Goal: Navigation & Orientation: Find specific page/section

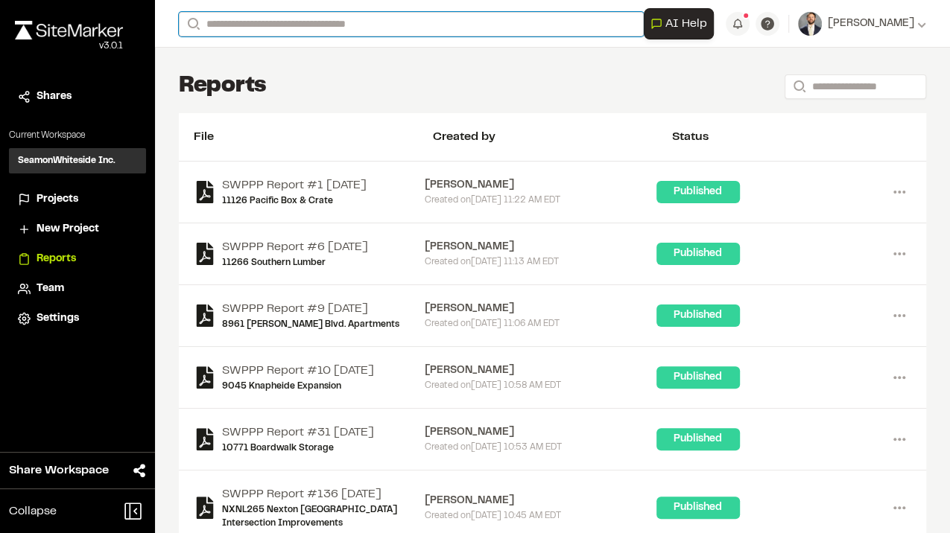
click at [333, 32] on input "Search" at bounding box center [411, 24] width 465 height 25
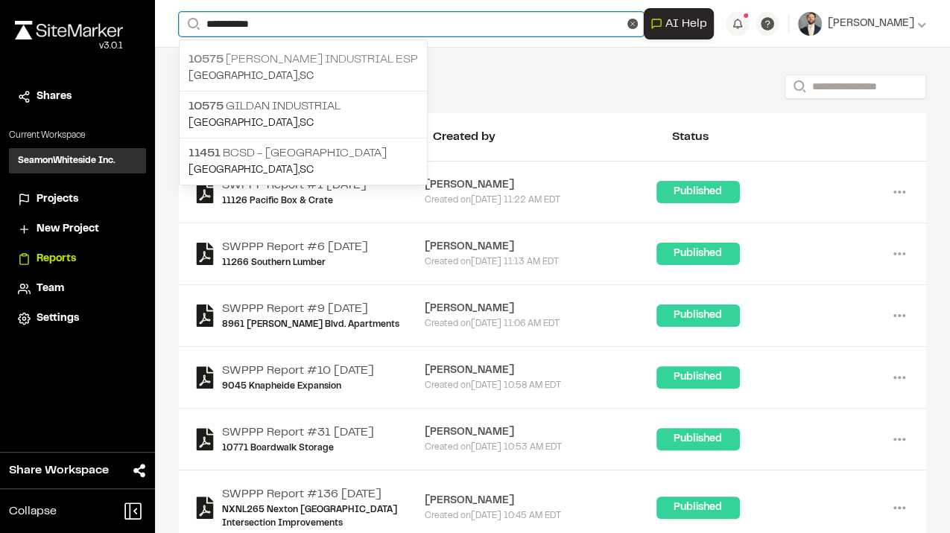
type input "**********"
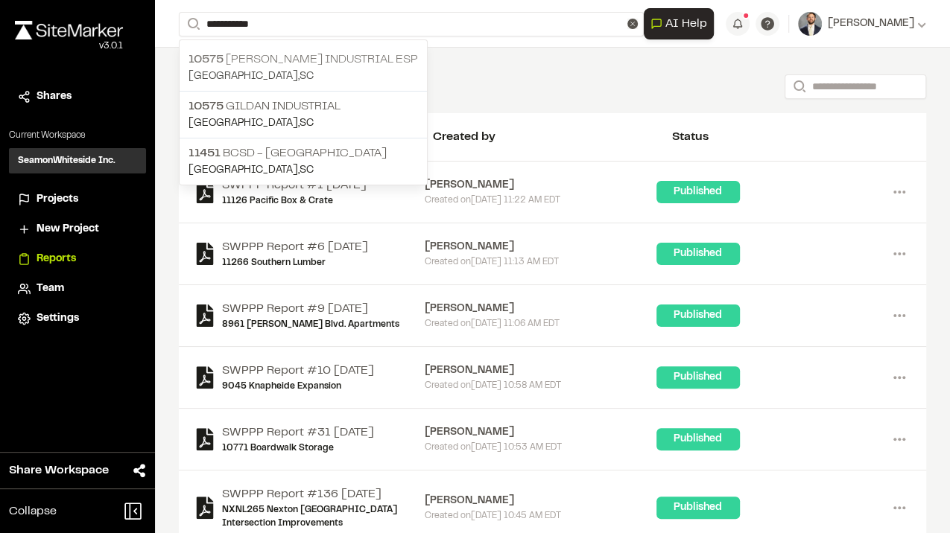
click at [332, 52] on p "10575 Jack Primus Industrial ESP" at bounding box center [302, 60] width 229 height 18
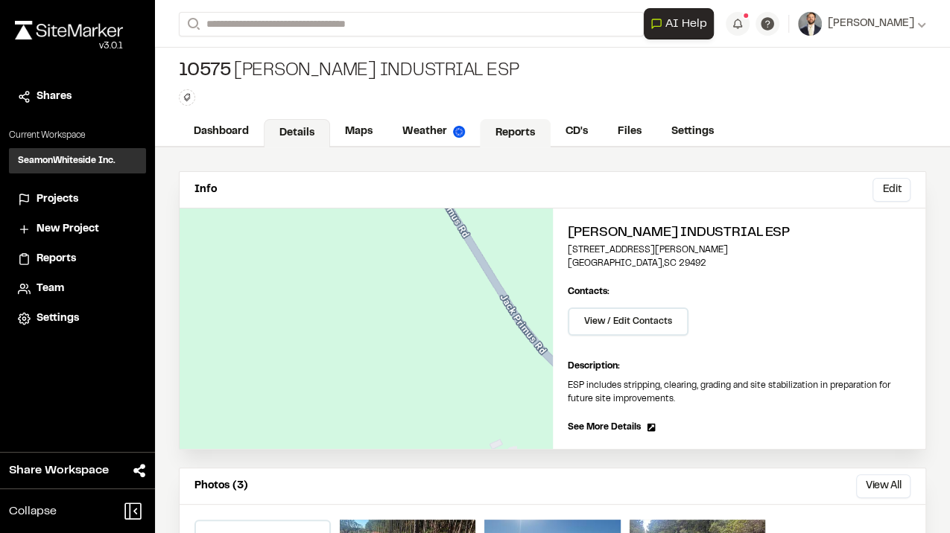
click at [511, 130] on link "Reports" at bounding box center [515, 133] width 71 height 28
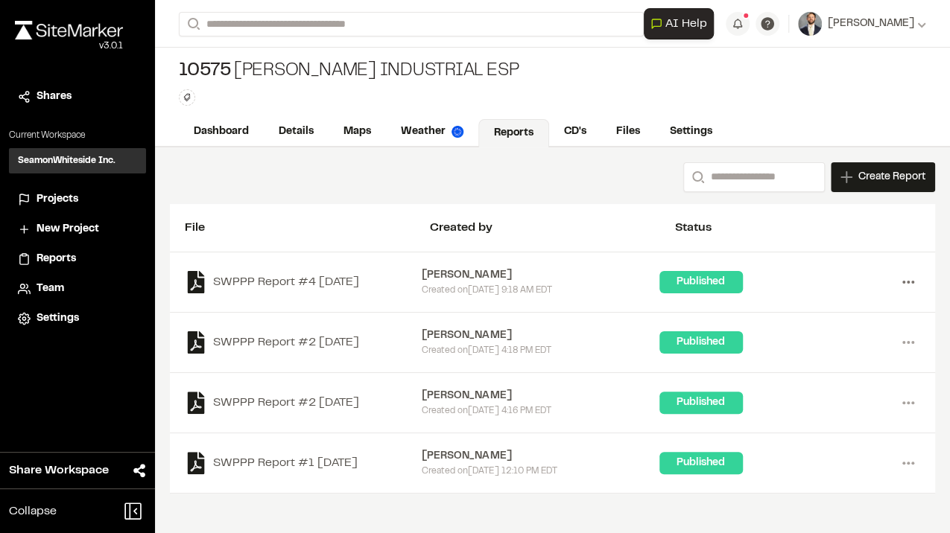
click at [898, 279] on icon at bounding box center [908, 282] width 24 height 24
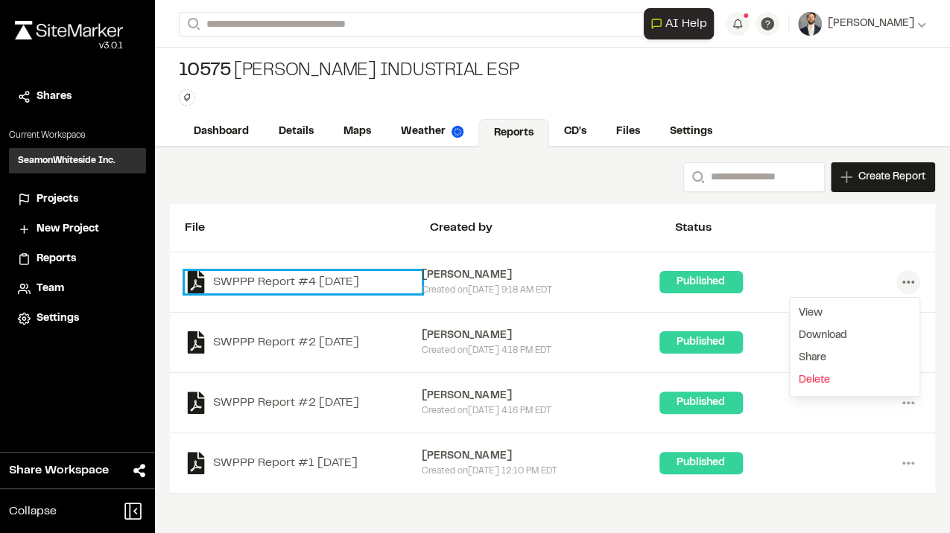
click at [355, 282] on link "SWPPP Report #4 2025-09-04" at bounding box center [303, 282] width 237 height 22
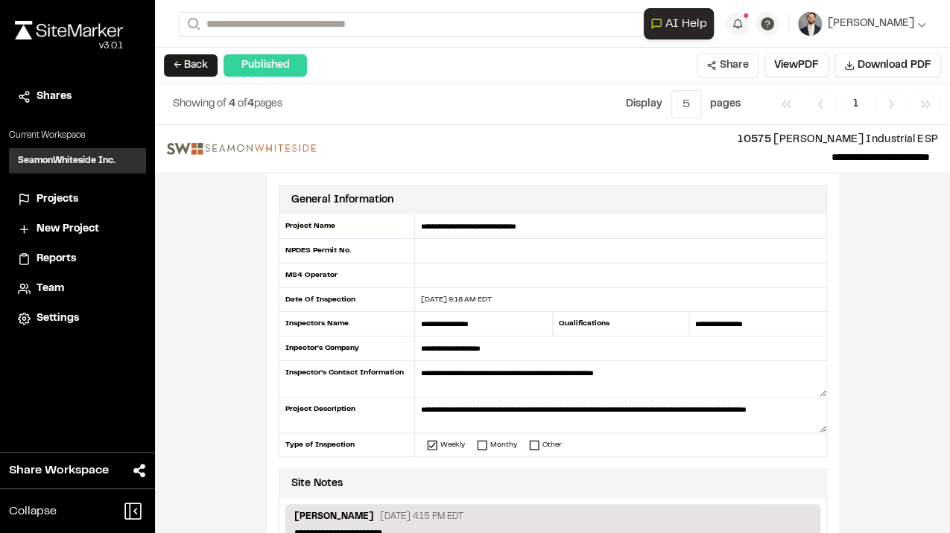
click at [729, 66] on button "Share" at bounding box center [728, 66] width 62 height 24
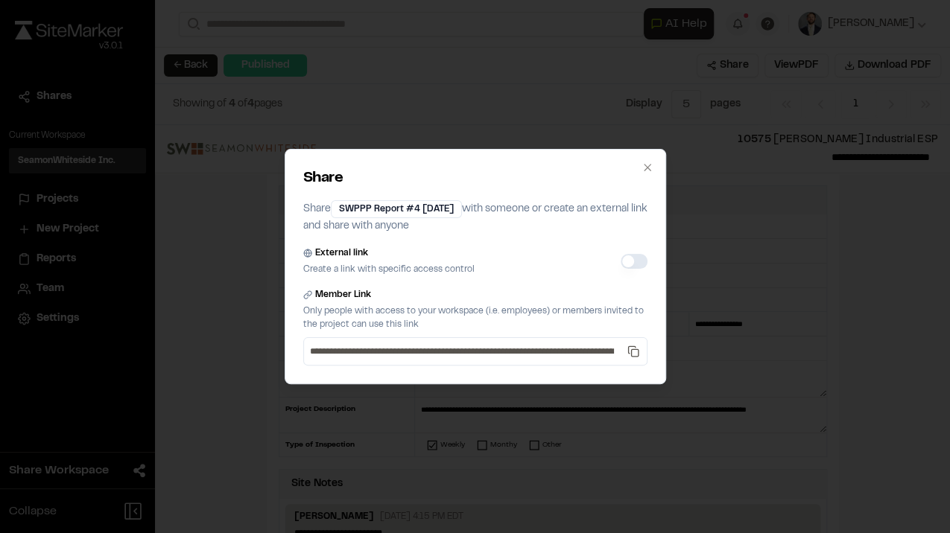
click at [623, 256] on button "External link" at bounding box center [634, 261] width 27 height 15
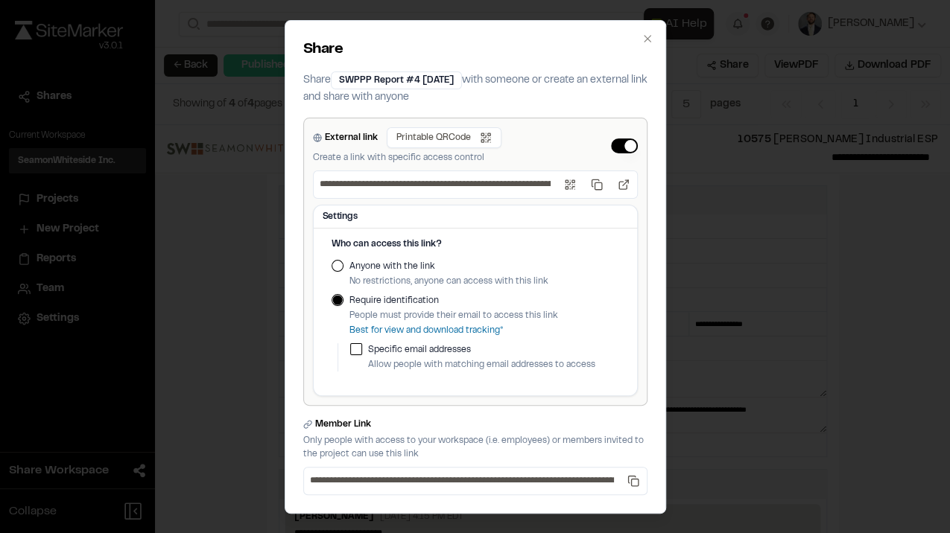
click at [380, 265] on label "Anyone with the link" at bounding box center [448, 266] width 199 height 13
click at [343, 265] on button "Anyone with the link" at bounding box center [338, 266] width 12 height 12
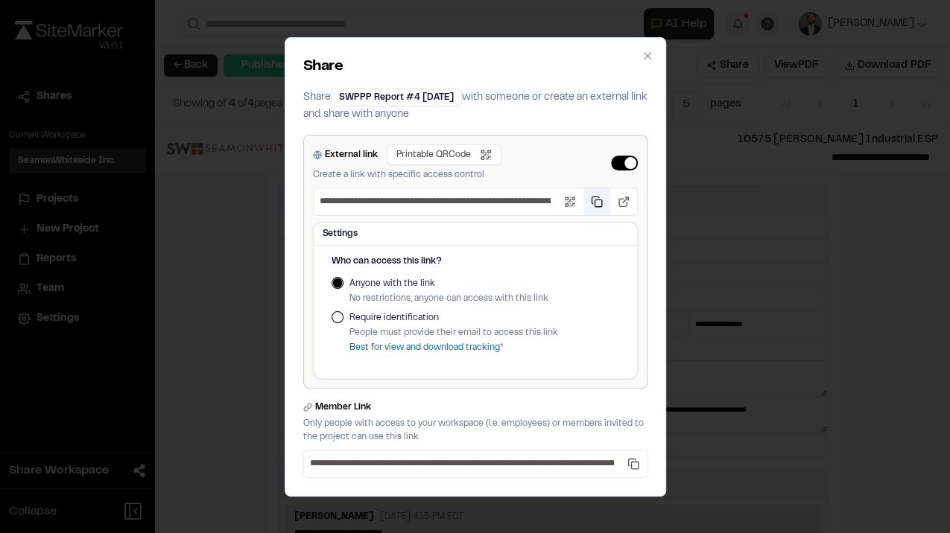
click at [602, 203] on button "Copy public link" at bounding box center [596, 201] width 27 height 27
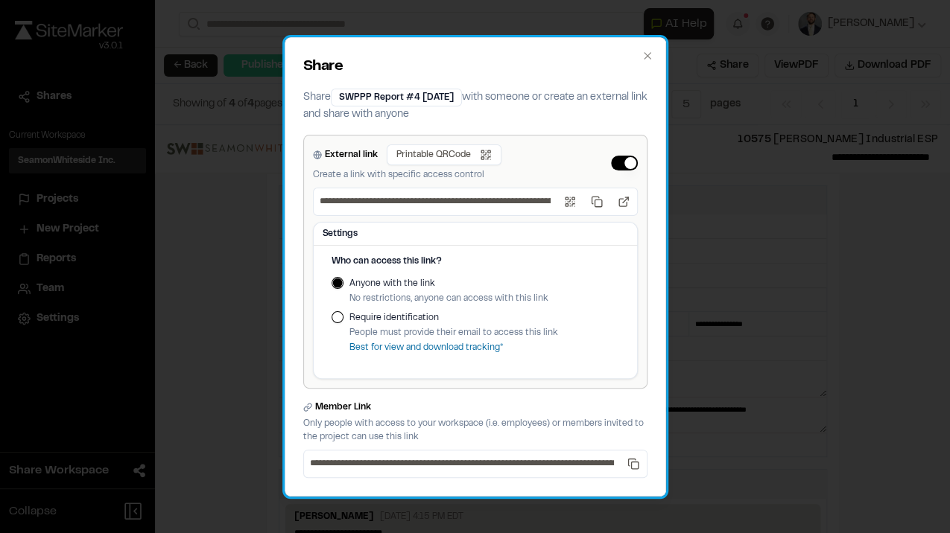
click at [646, 63] on h2 "Share" at bounding box center [475, 67] width 344 height 22
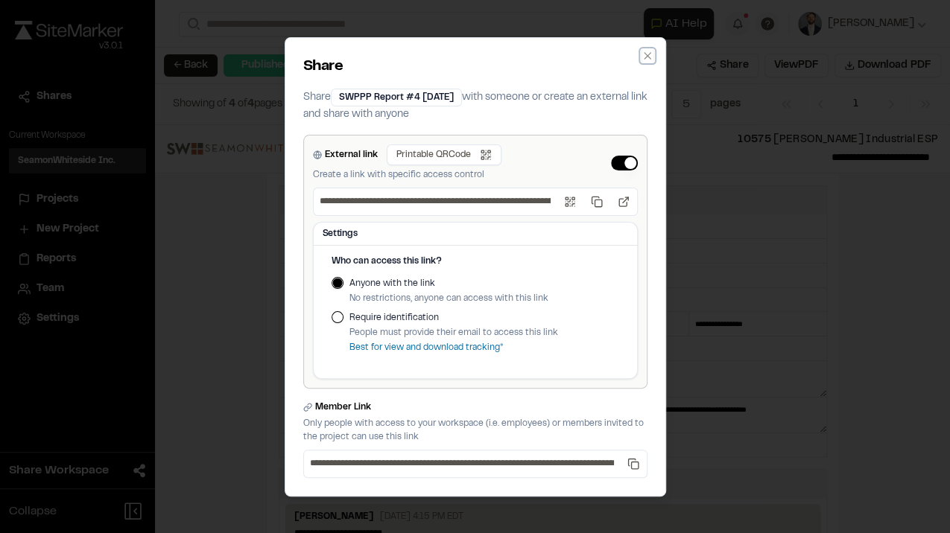
click at [649, 51] on icon "button" at bounding box center [647, 56] width 12 height 12
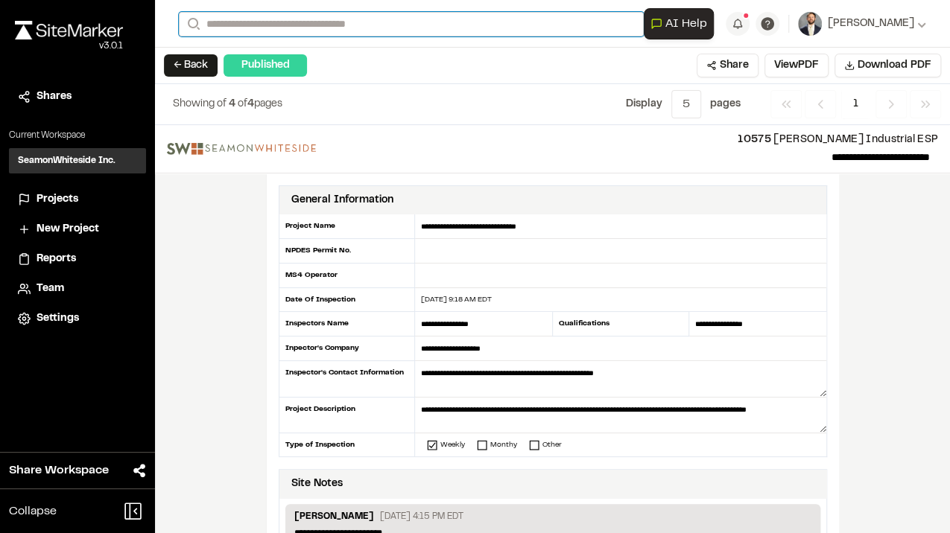
click at [292, 33] on input "Search" at bounding box center [411, 24] width 465 height 25
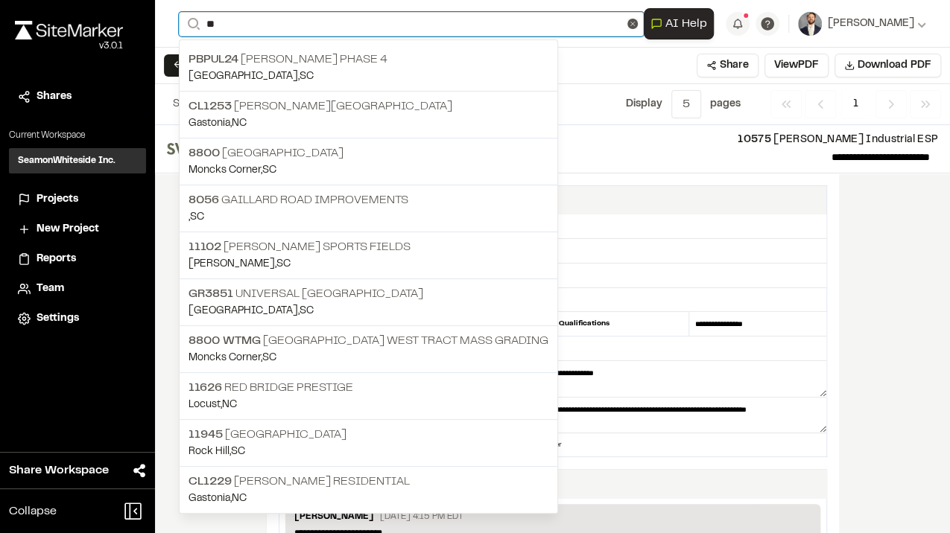
type input "*"
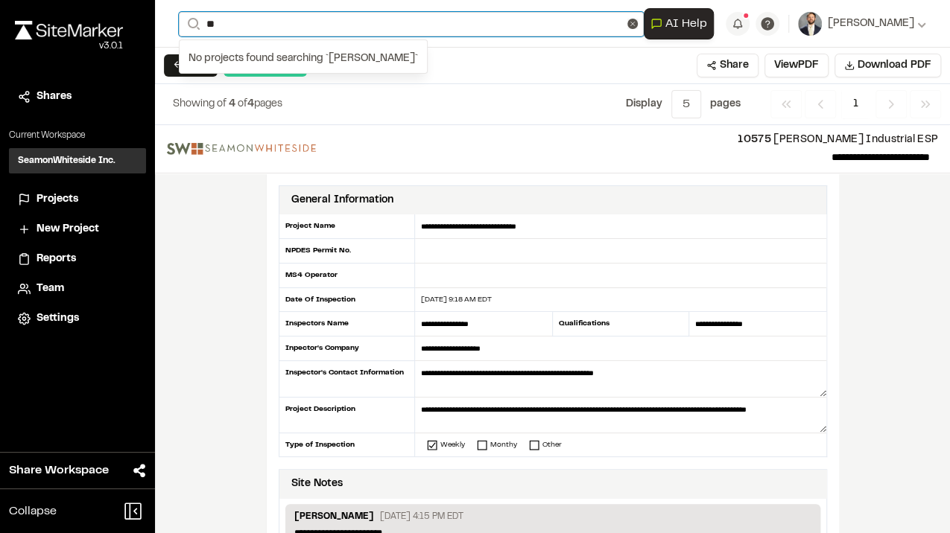
type input "*"
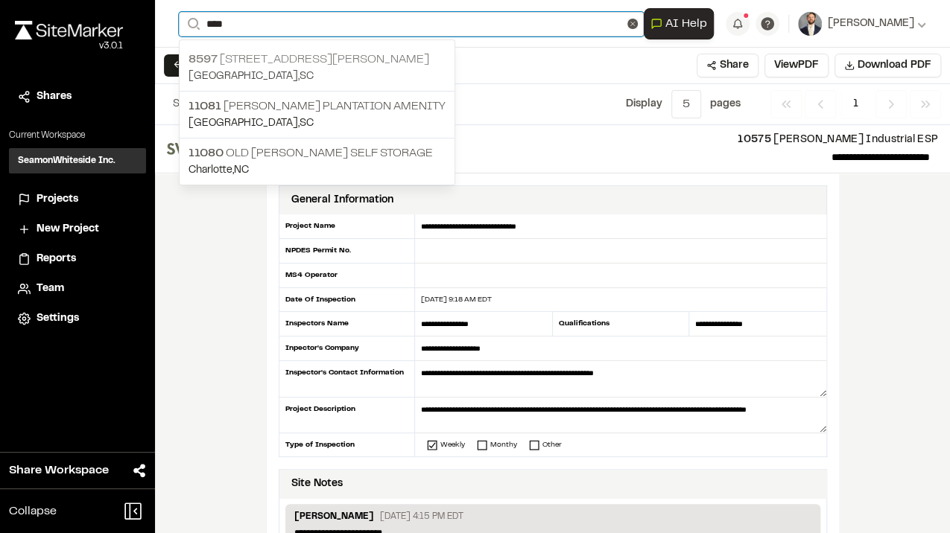
type input "****"
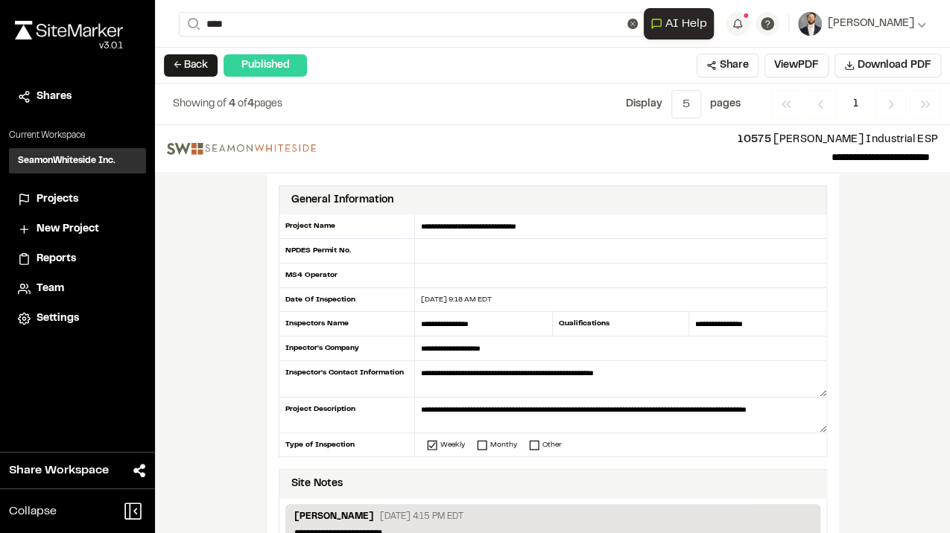
click at [298, 51] on p "8597 1108 Graddick Road" at bounding box center [316, 60] width 257 height 18
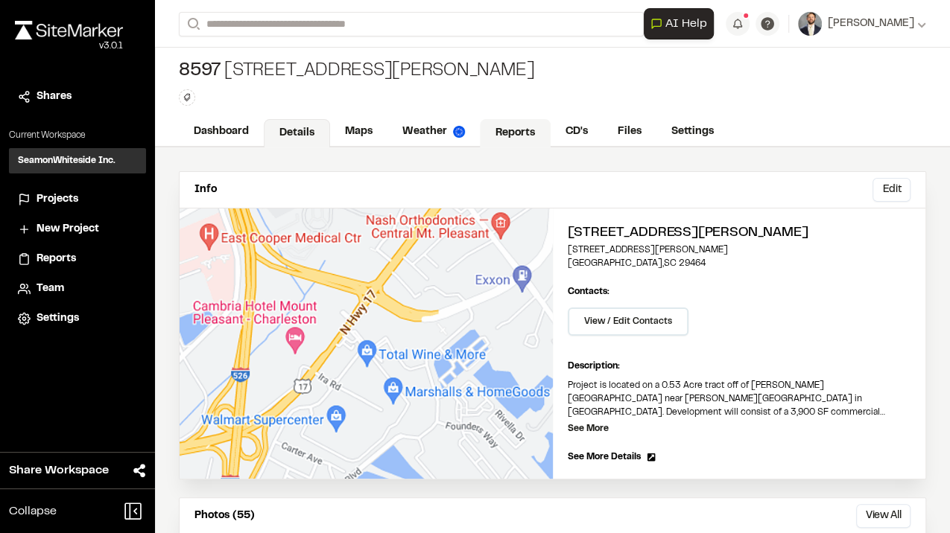
click at [492, 130] on link "Reports" at bounding box center [515, 133] width 71 height 28
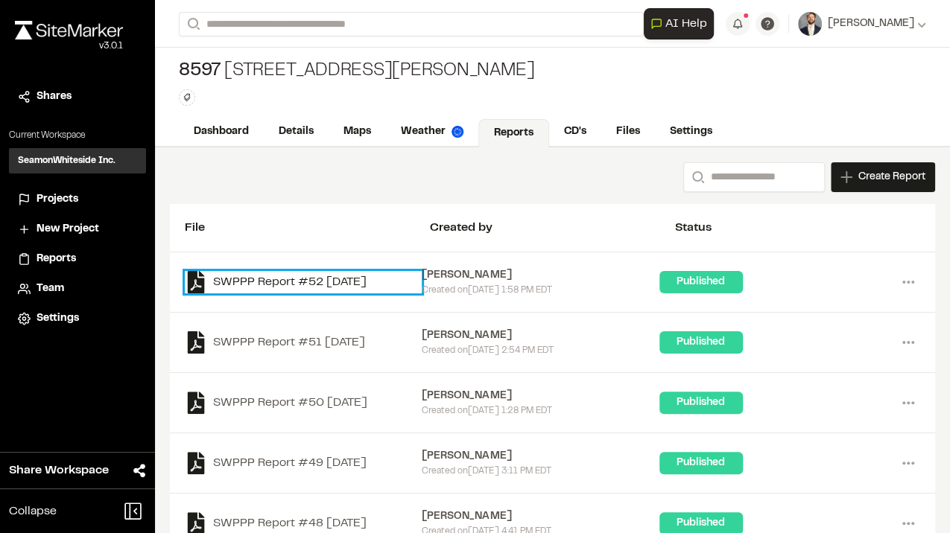
click at [327, 277] on link "SWPPP Report #52 2025-09-02" at bounding box center [303, 282] width 237 height 22
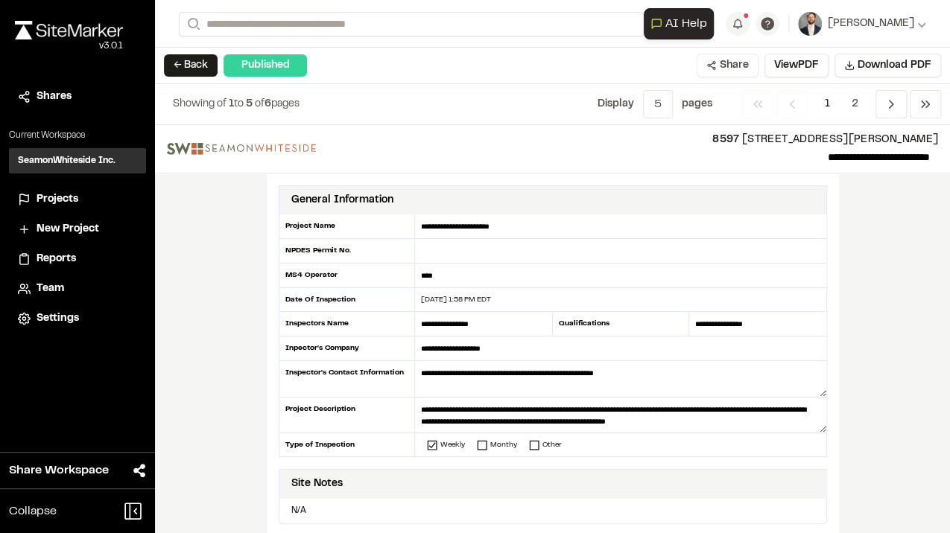
click at [739, 65] on button "Share" at bounding box center [728, 66] width 62 height 24
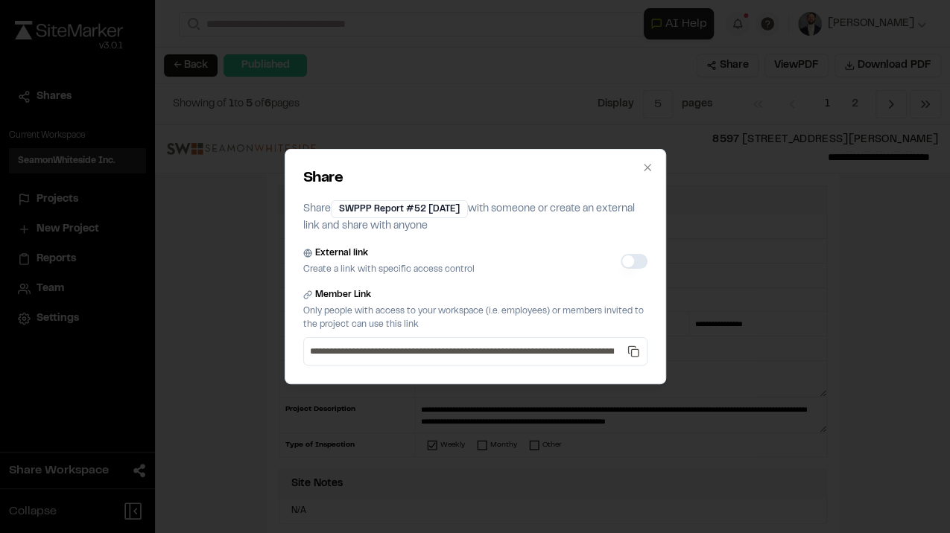
click at [632, 259] on button "External link" at bounding box center [634, 261] width 27 height 15
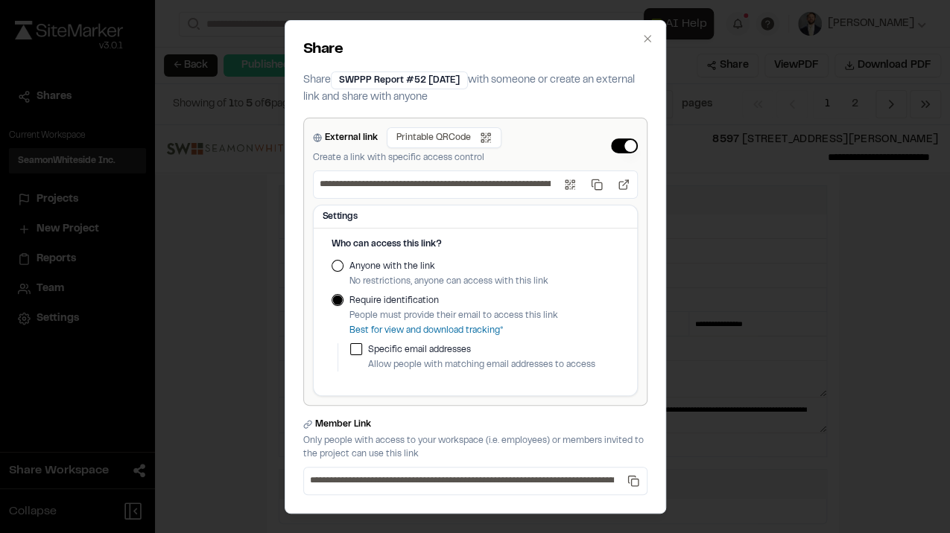
click at [337, 266] on div "Anyone with the link No restrictions, anyone can access with this link" at bounding box center [476, 274] width 288 height 28
click at [334, 265] on button "Anyone with the link" at bounding box center [338, 266] width 12 height 12
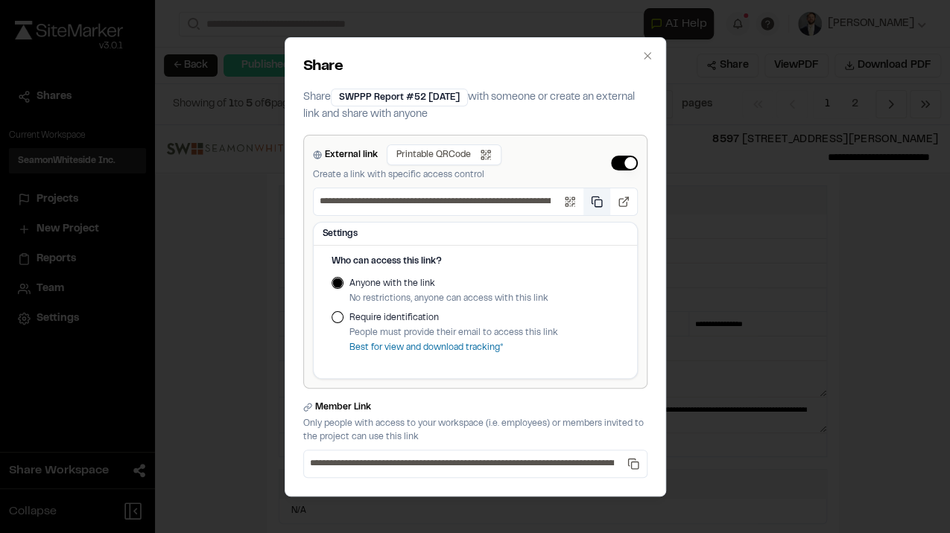
click at [596, 200] on button "Copy public link" at bounding box center [596, 201] width 27 height 27
click at [599, 203] on button "Copy public link" at bounding box center [596, 201] width 27 height 27
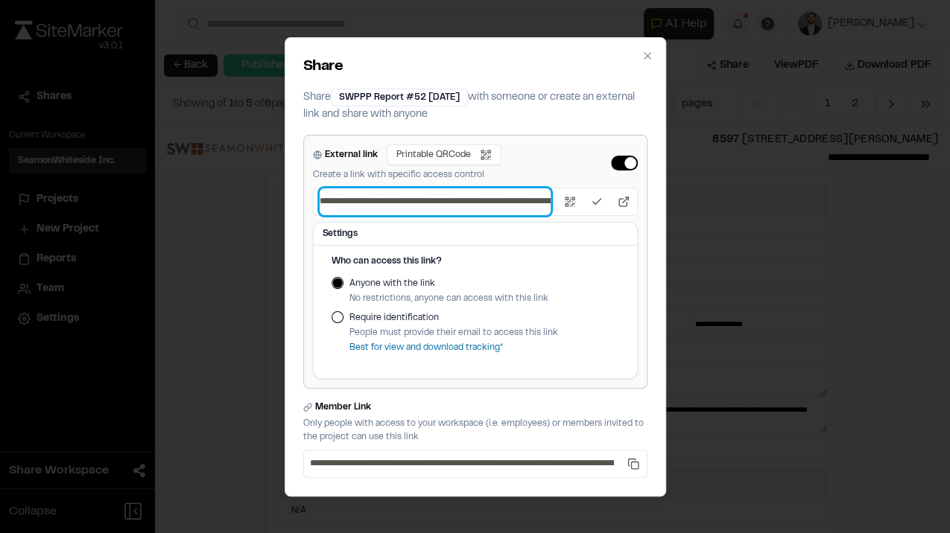
click at [529, 198] on input "**********" at bounding box center [435, 201] width 231 height 27
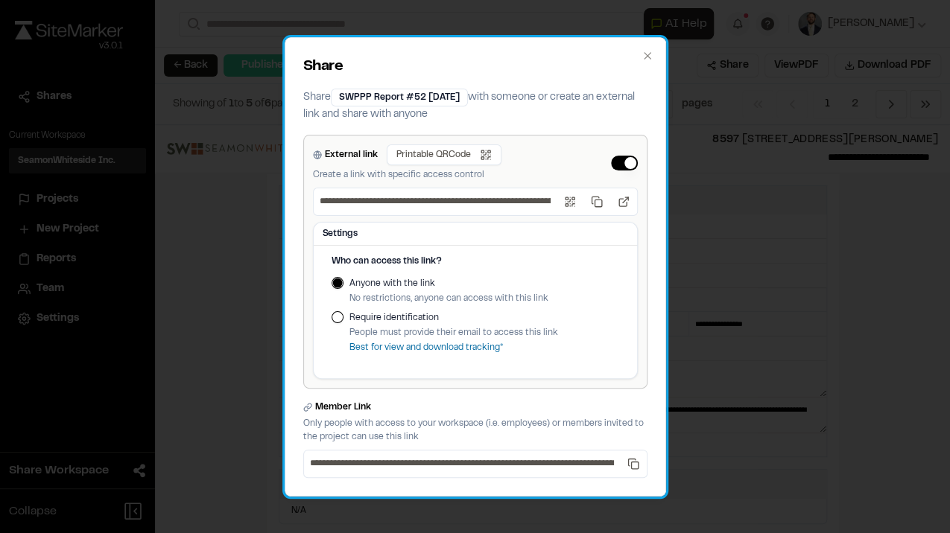
click at [321, 201] on div "**********" at bounding box center [475, 202] width 325 height 28
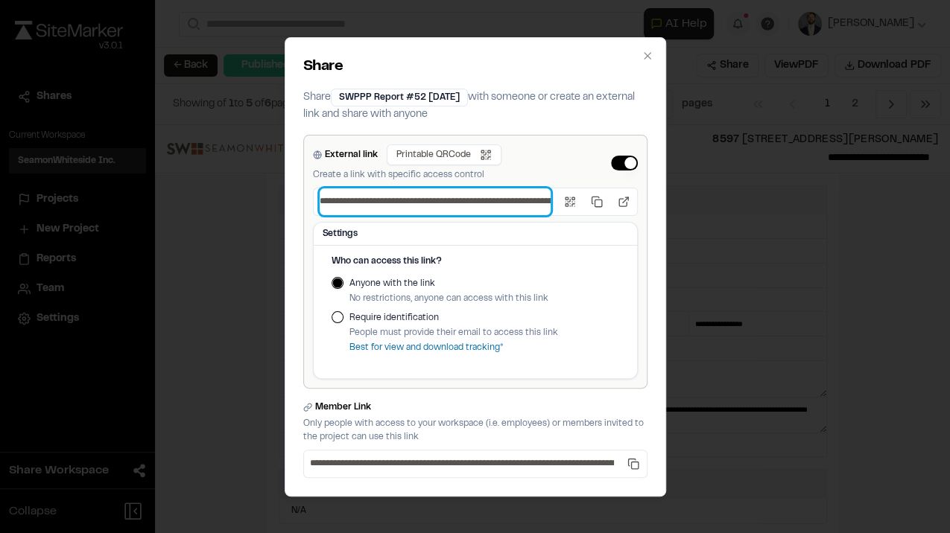
click at [338, 201] on input "**********" at bounding box center [435, 201] width 231 height 27
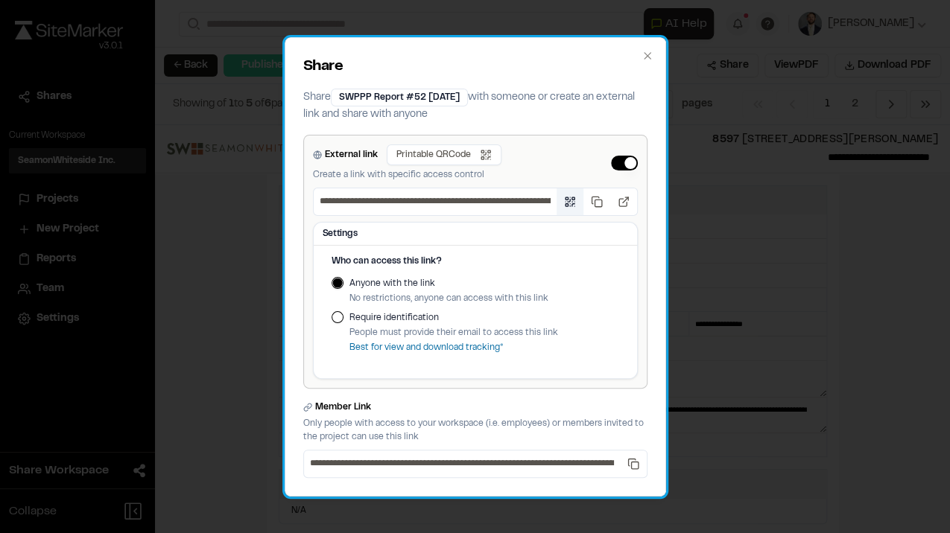
scroll to position [0, 205]
drag, startPoint x: 316, startPoint y: 201, endPoint x: 592, endPoint y: 207, distance: 276.4
click at [592, 207] on div "**********" at bounding box center [476, 202] width 326 height 28
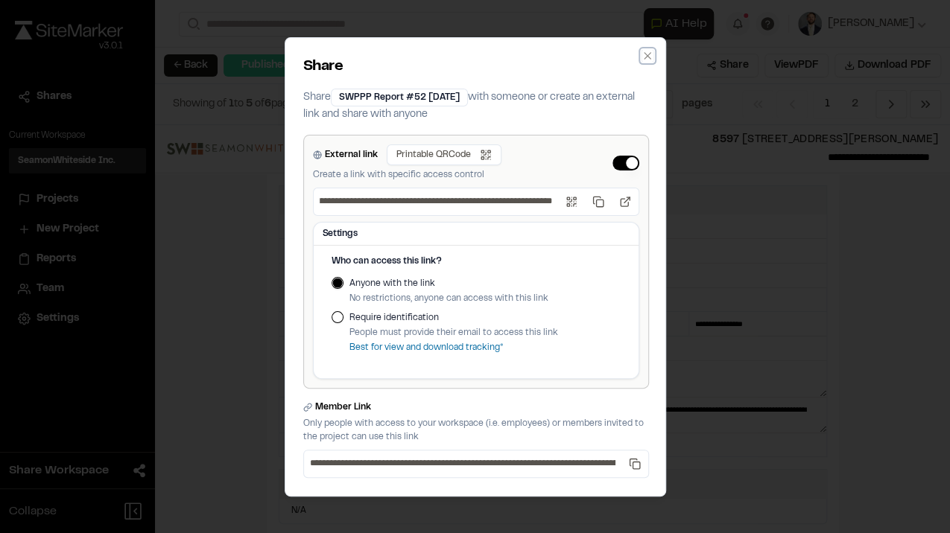
click at [644, 58] on icon "button" at bounding box center [647, 56] width 12 height 12
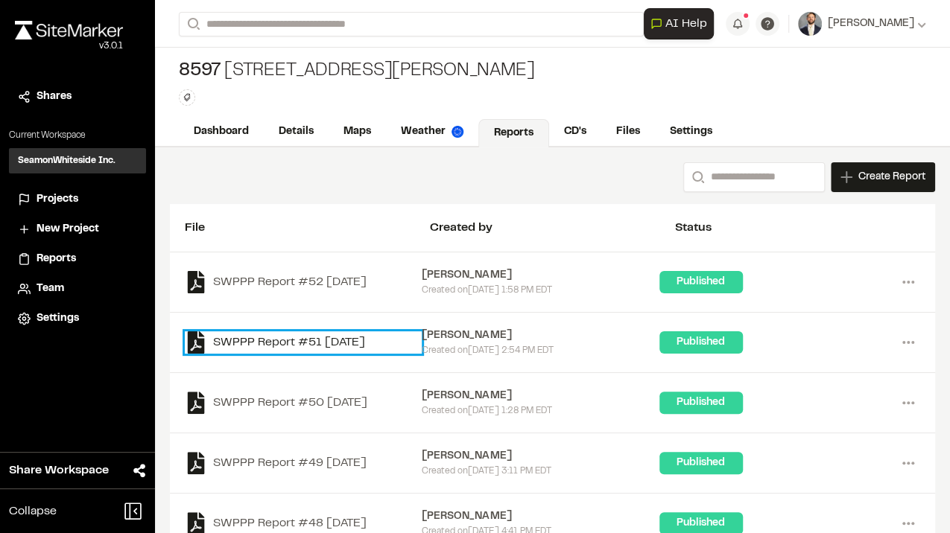
click at [304, 337] on link "SWPPP Report #51 2025-08-26" at bounding box center [303, 343] width 237 height 22
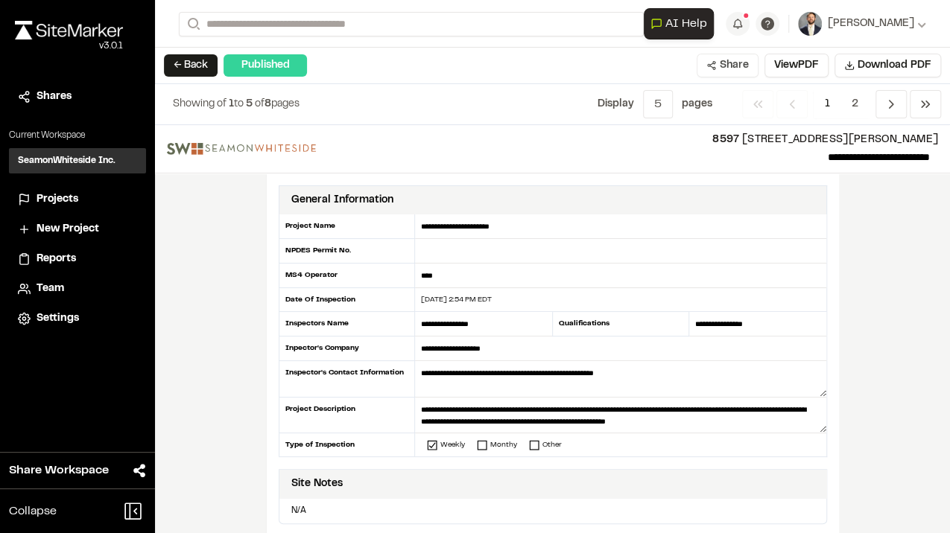
click at [729, 64] on button "Share" at bounding box center [728, 66] width 62 height 24
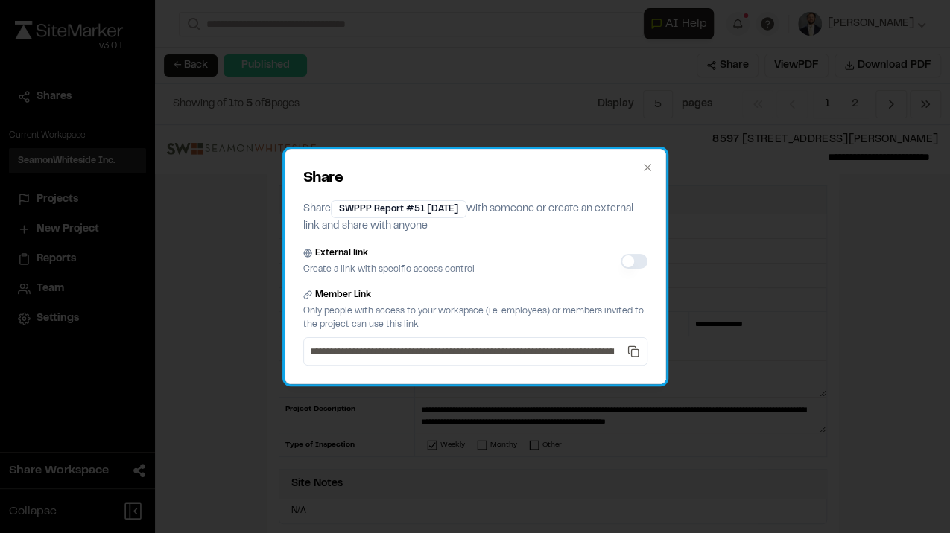
click at [614, 261] on div "External link Create a link with specific access control" at bounding box center [475, 262] width 344 height 30
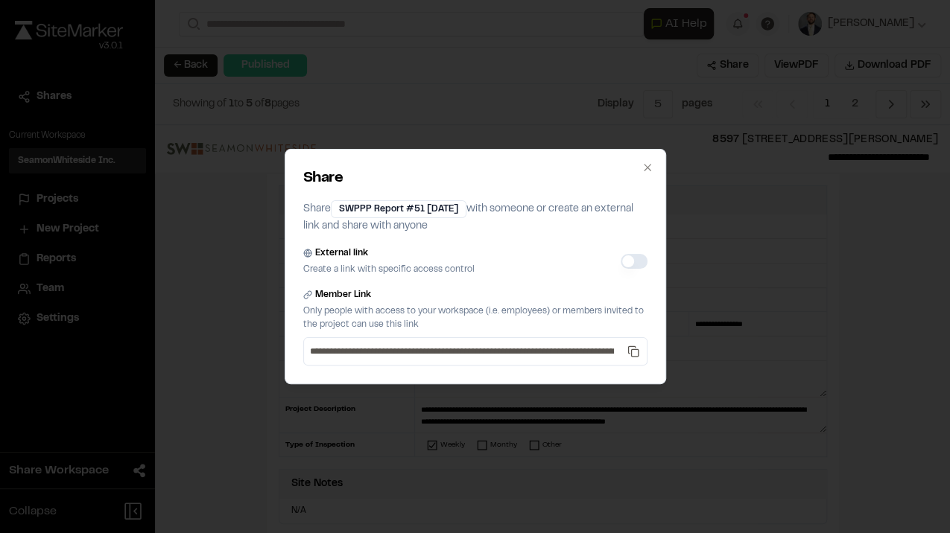
click at [636, 262] on button "External link" at bounding box center [634, 261] width 27 height 15
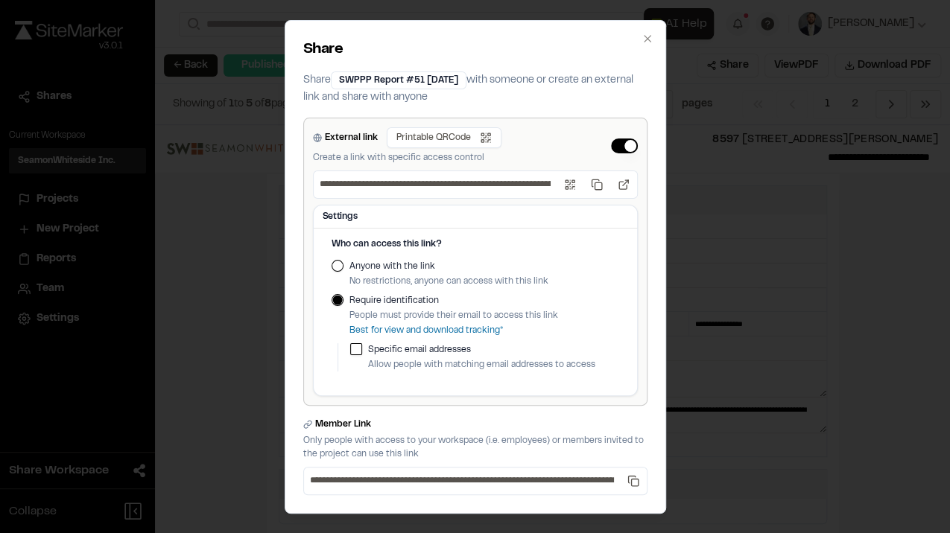
click at [394, 264] on label "Anyone with the link" at bounding box center [448, 266] width 199 height 13
click at [343, 264] on button "Anyone with the link" at bounding box center [338, 266] width 12 height 12
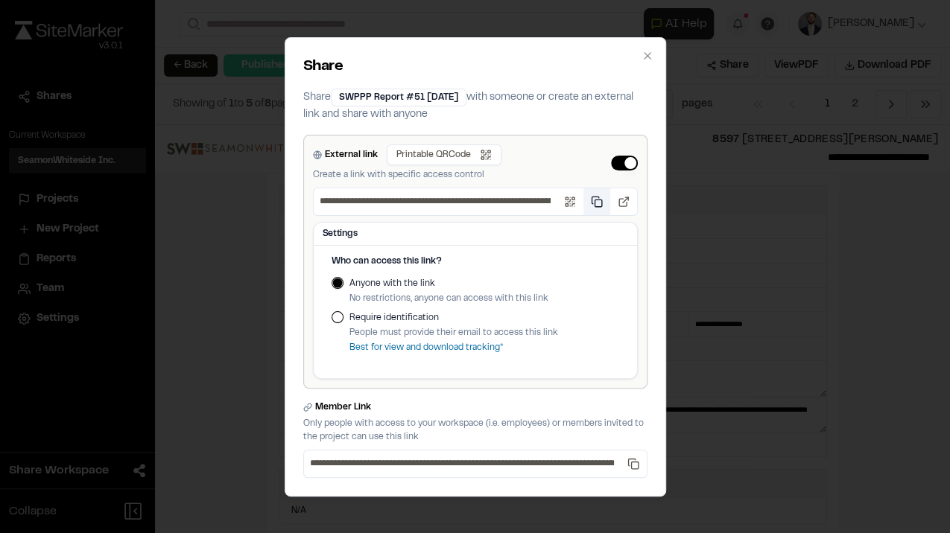
click at [594, 207] on button "Copy public link" at bounding box center [596, 201] width 27 height 27
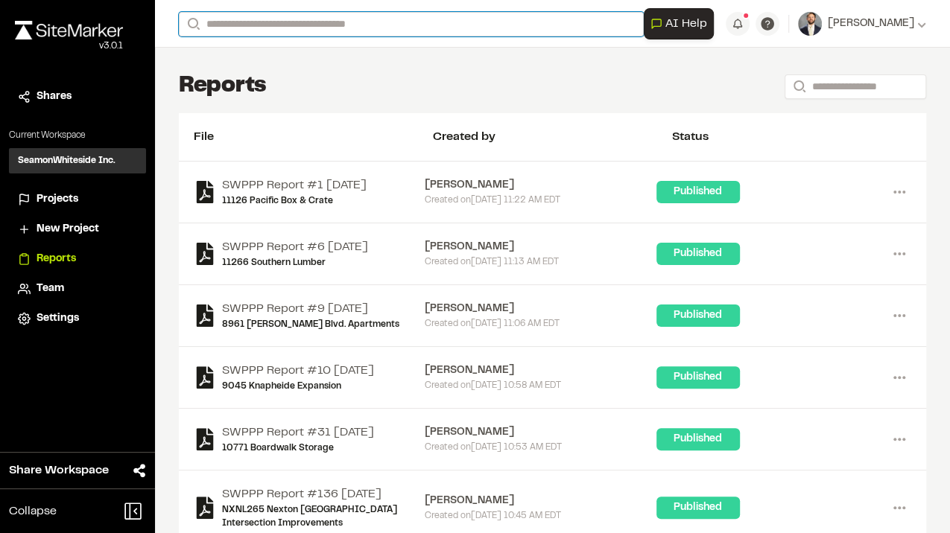
click at [253, 18] on input "Search" at bounding box center [411, 24] width 465 height 25
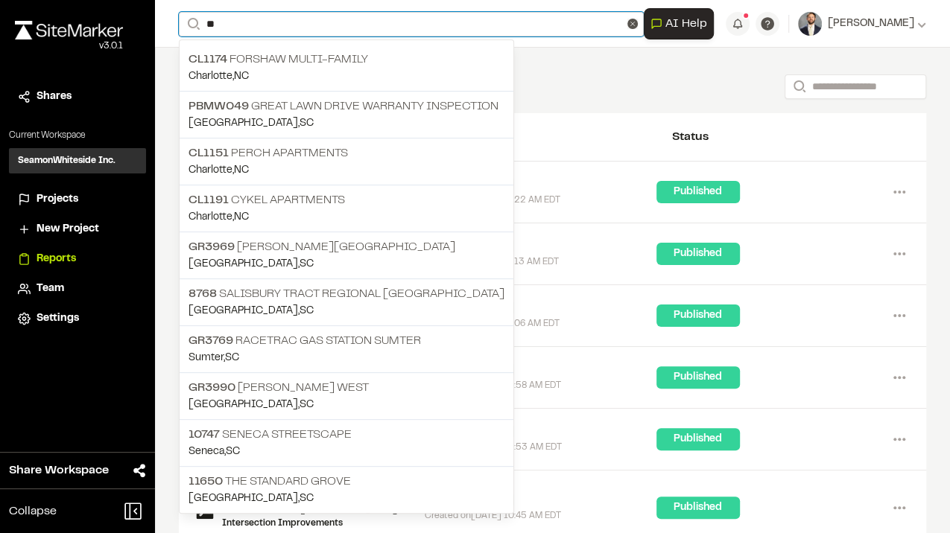
type input "*"
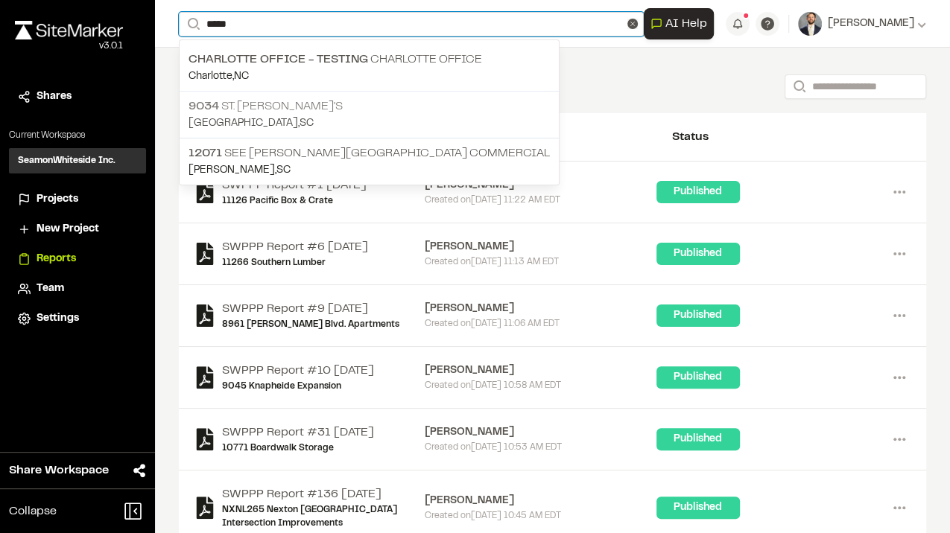
type input "*****"
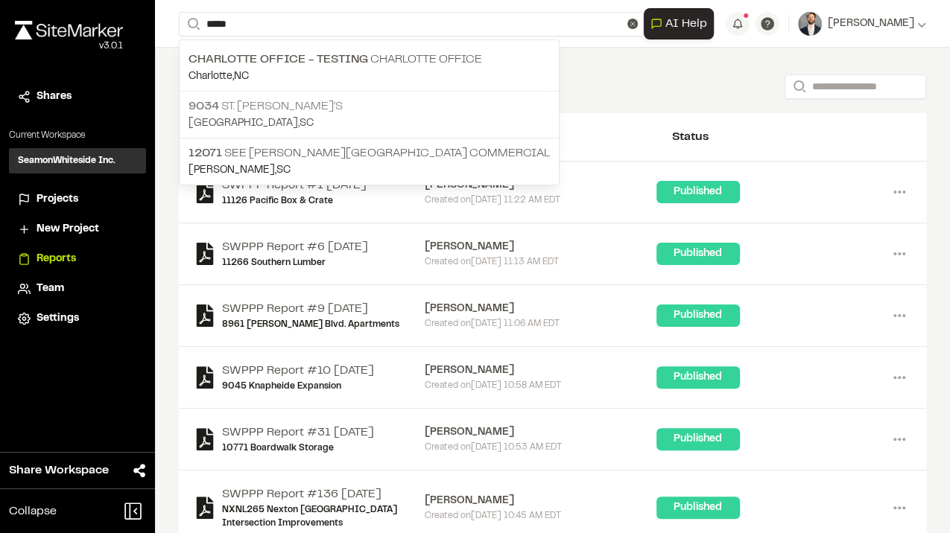
click at [259, 101] on p "9034 St. Peter's" at bounding box center [368, 107] width 361 height 18
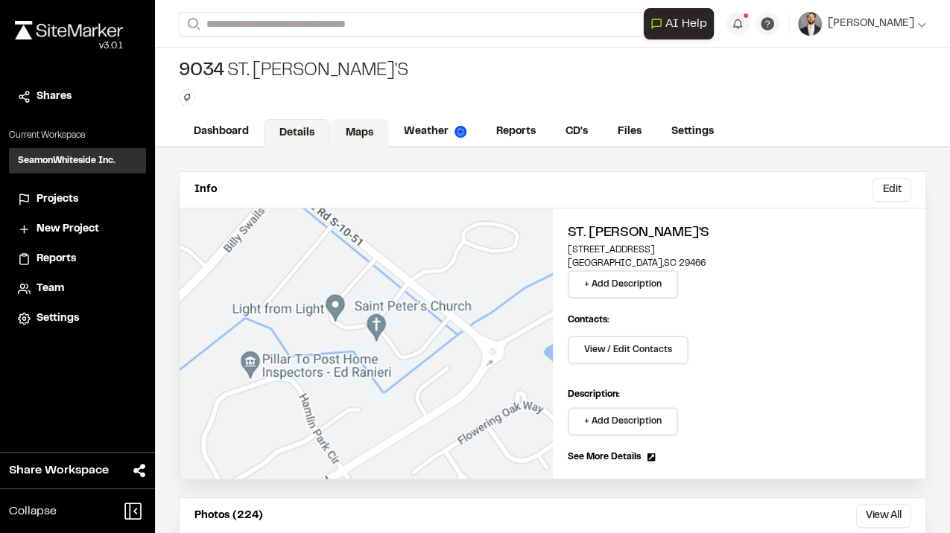
click at [359, 125] on link "Maps" at bounding box center [359, 133] width 59 height 28
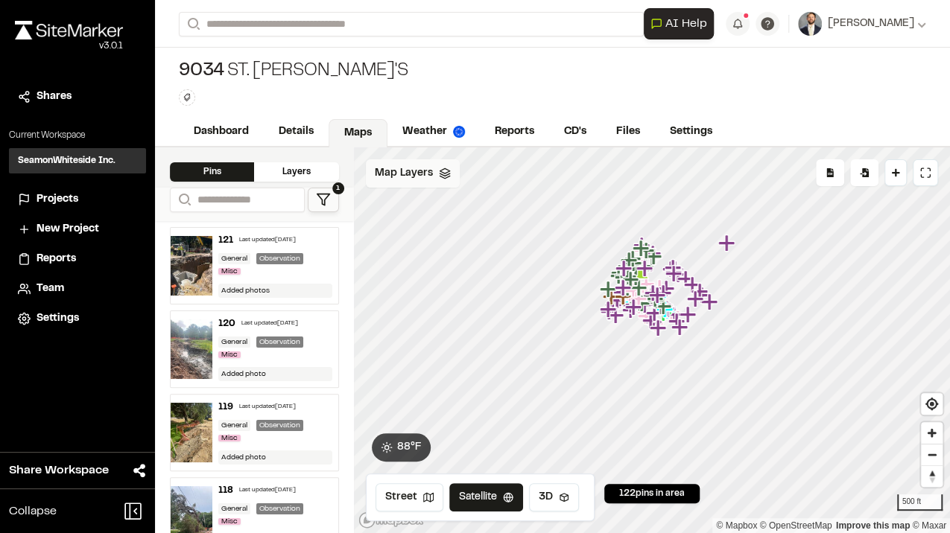
click at [429, 159] on div "Map Layers" at bounding box center [413, 173] width 94 height 28
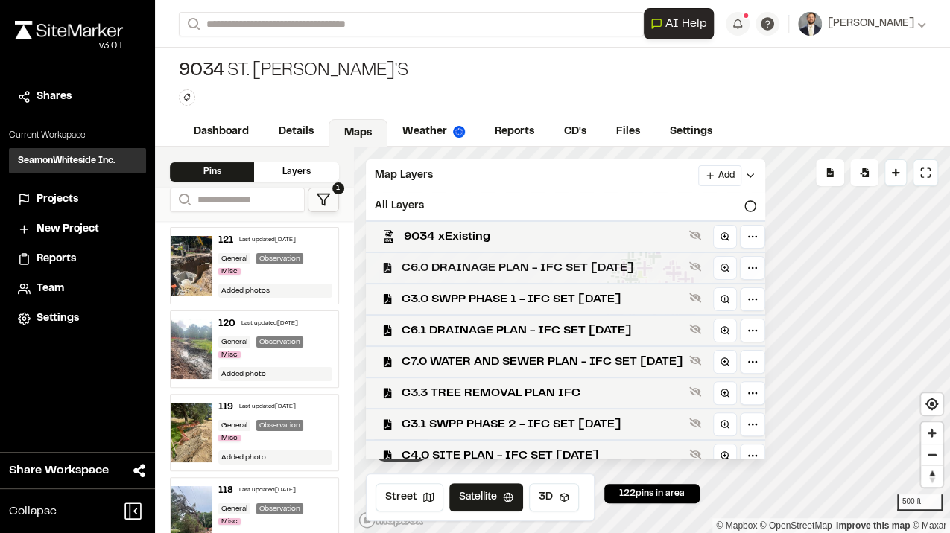
click at [498, 270] on span "C6.0 DRAINAGE PLAN - IFC SET 2025-3-10" at bounding box center [543, 268] width 282 height 18
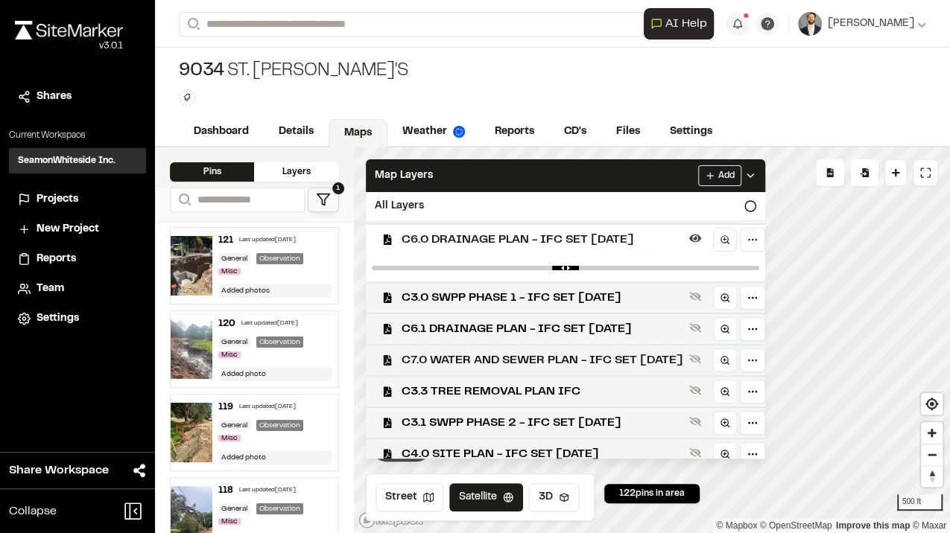
scroll to position [42, 0]
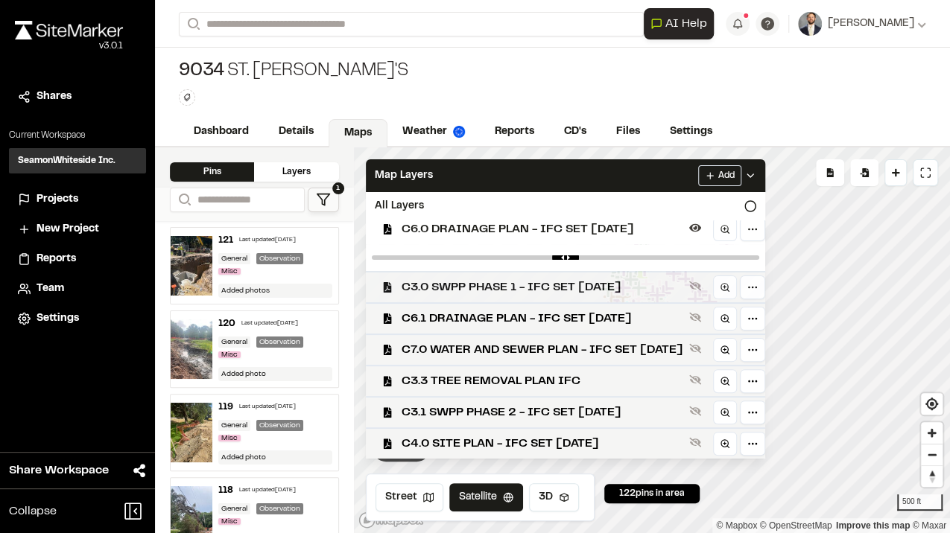
click at [496, 285] on span "C3.0 SWPP PHASE 1 - IFC SET 2025-3-10" at bounding box center [543, 288] width 282 height 18
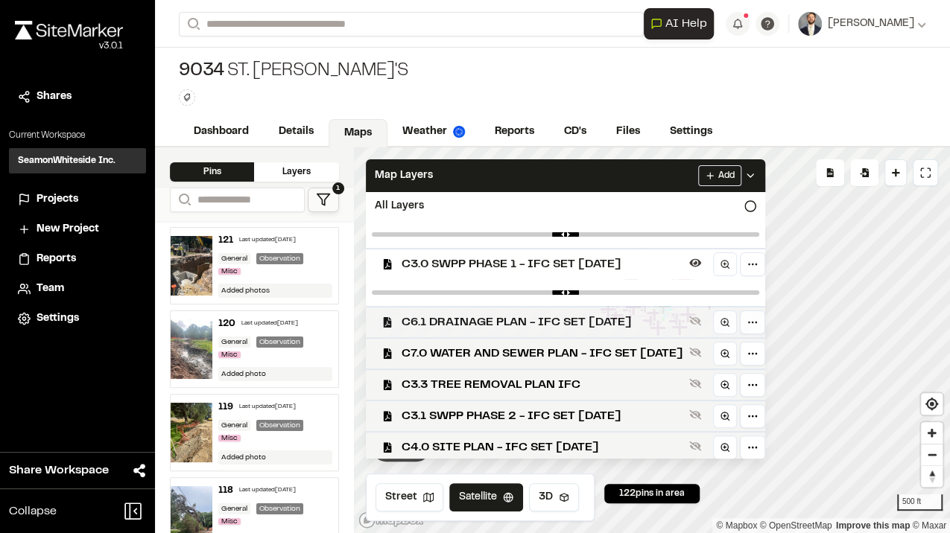
scroll to position [69, 0]
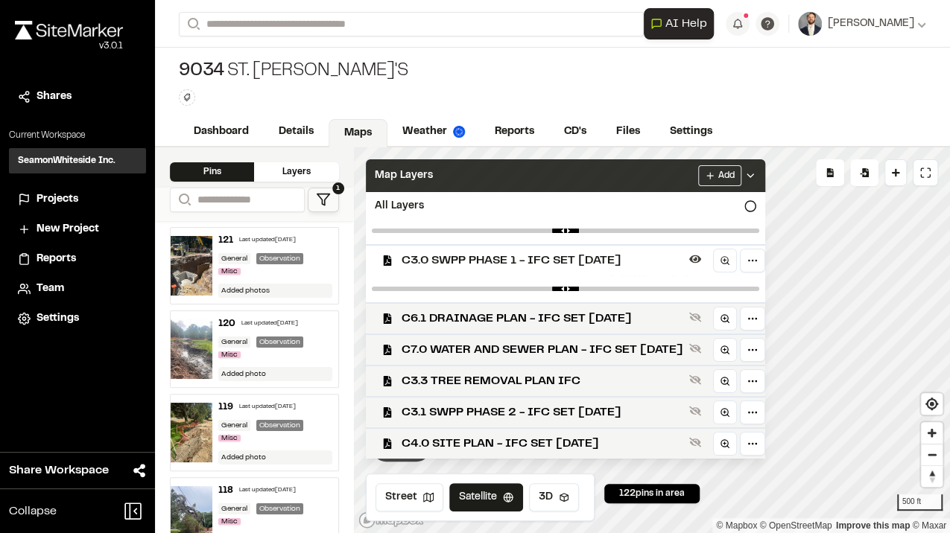
click at [580, 174] on div "Map Layers Add" at bounding box center [565, 175] width 399 height 33
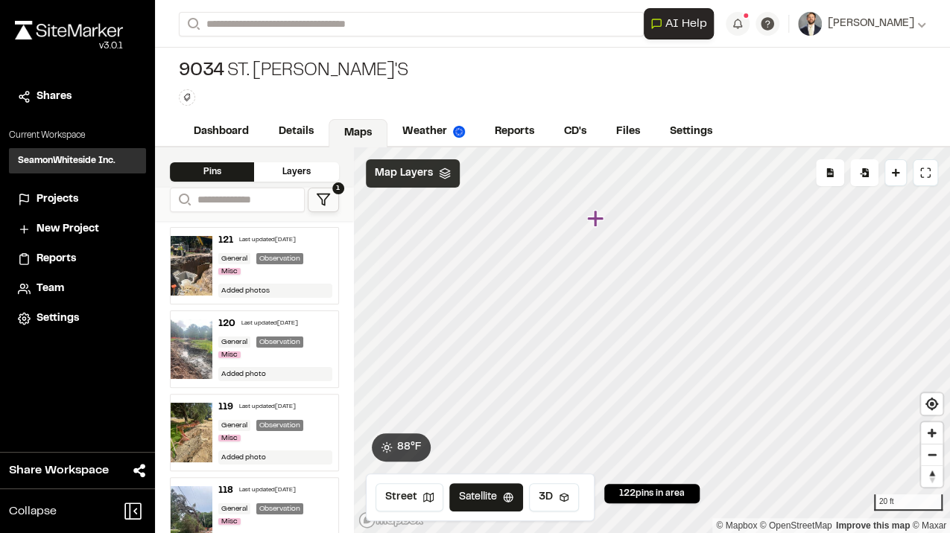
drag, startPoint x: 401, startPoint y: 158, endPoint x: 407, endPoint y: 165, distance: 9.0
click at [404, 162] on div "Map Layers" at bounding box center [413, 173] width 94 height 28
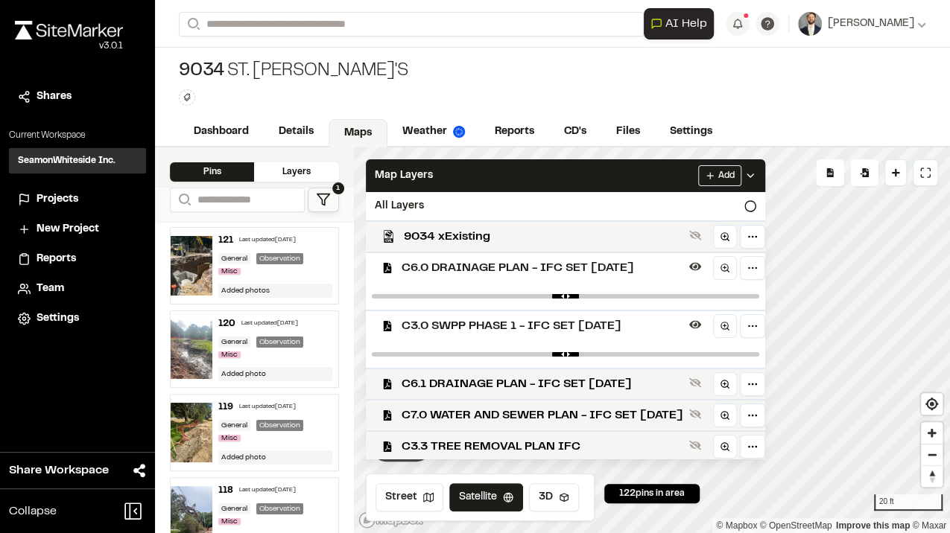
click at [443, 275] on span "C6.0 DRAINAGE PLAN - IFC SET 2025-3-10" at bounding box center [543, 268] width 282 height 18
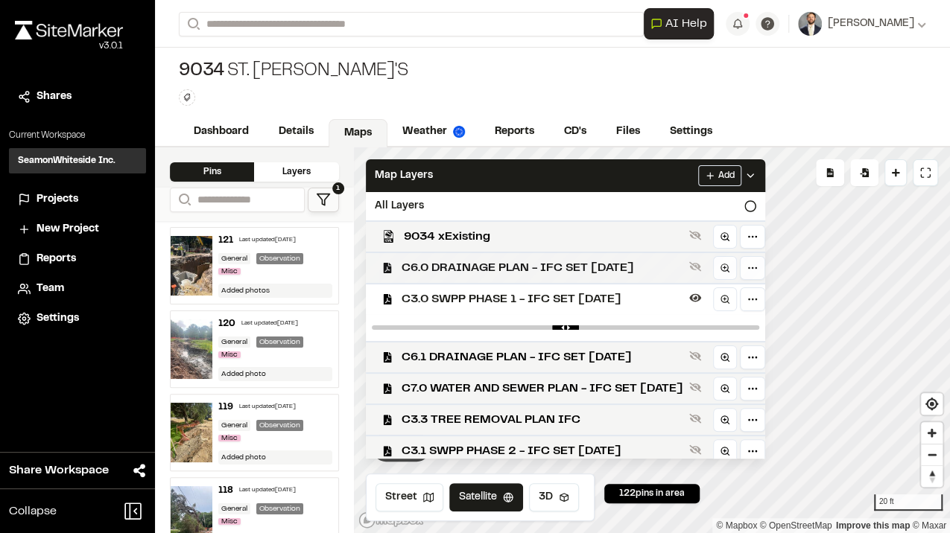
click at [443, 276] on span "C6.0 DRAINAGE PLAN - IFC SET 2025-3-10" at bounding box center [543, 268] width 282 height 18
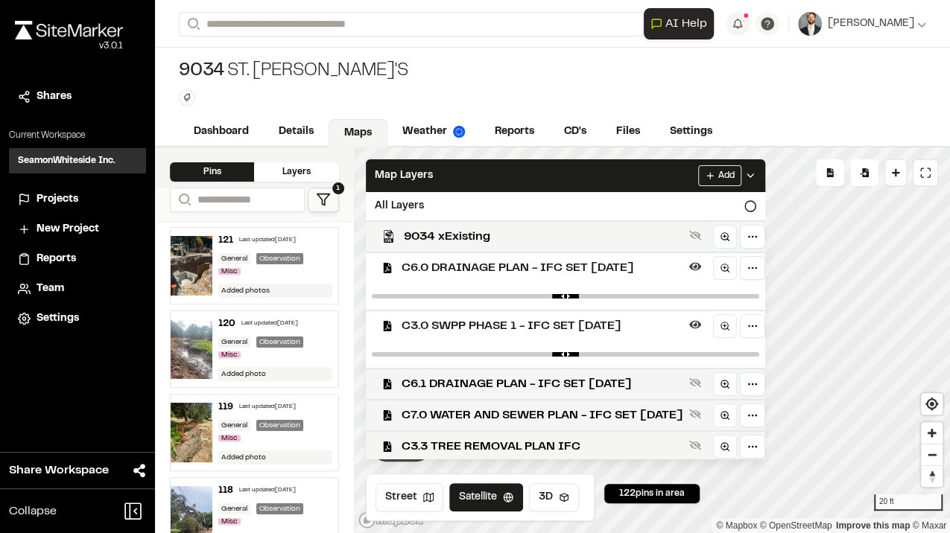
click at [571, 326] on span "C3.0 SWPP PHASE 1 - IFC SET 2025-3-10" at bounding box center [543, 326] width 282 height 18
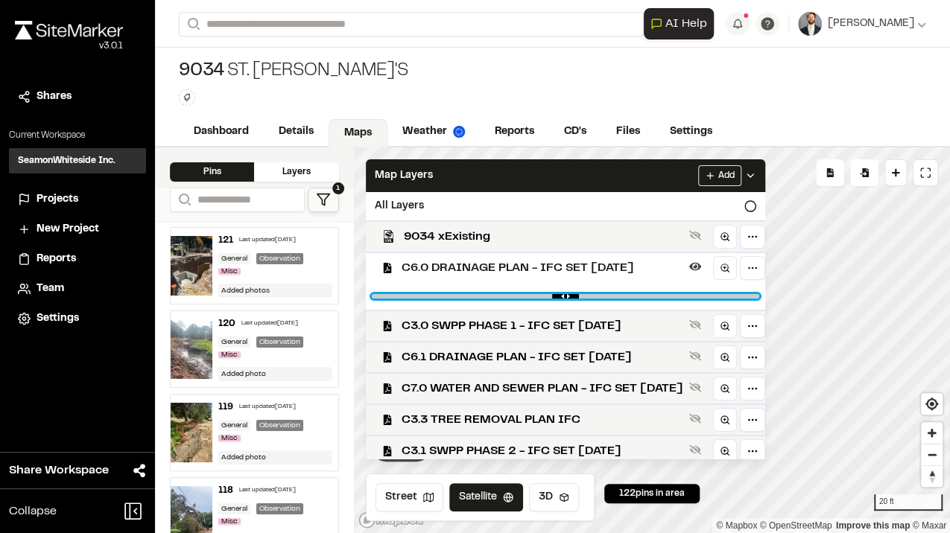
drag, startPoint x: 657, startPoint y: 299, endPoint x: 526, endPoint y: 300, distance: 131.1
type input "****"
click at [526, 299] on input "range" at bounding box center [565, 296] width 387 height 4
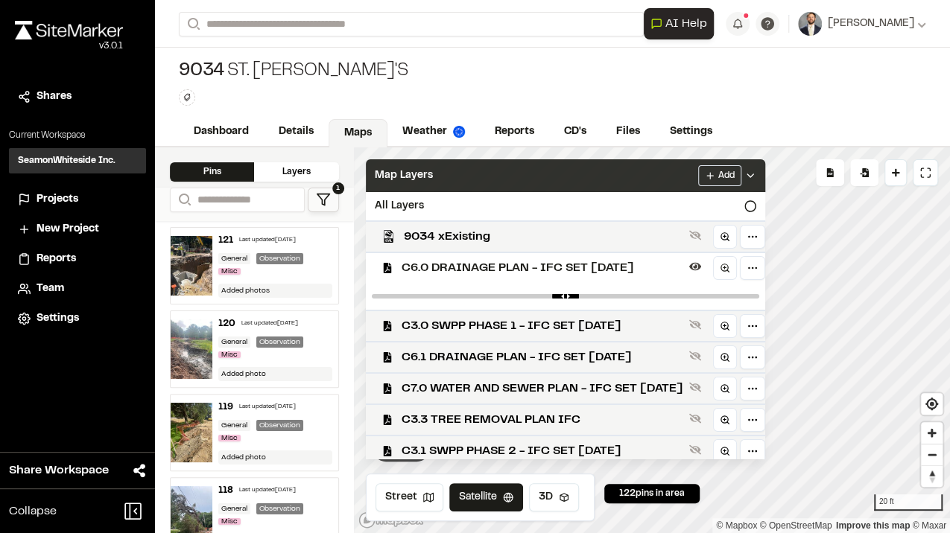
click at [574, 170] on div "Map Layers Add" at bounding box center [565, 175] width 399 height 33
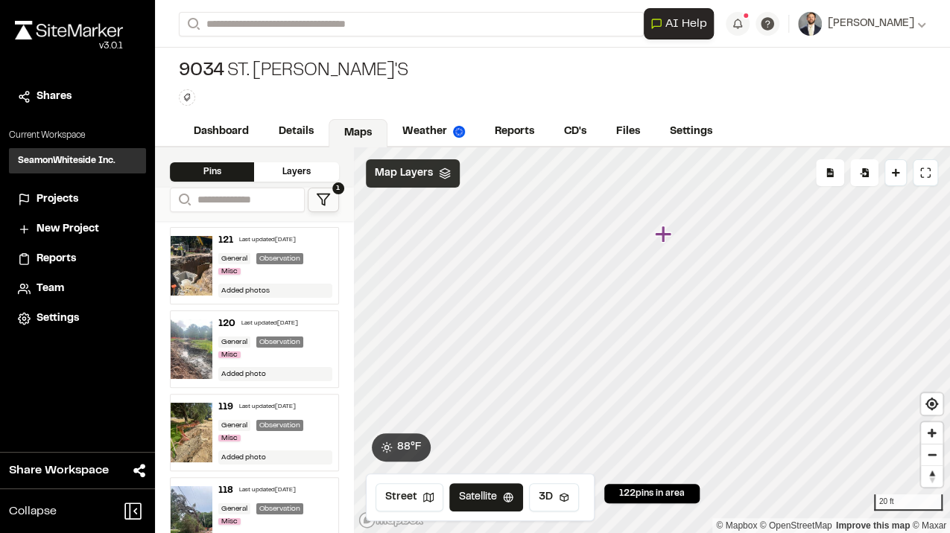
click at [418, 171] on span "Map Layers" at bounding box center [404, 173] width 58 height 16
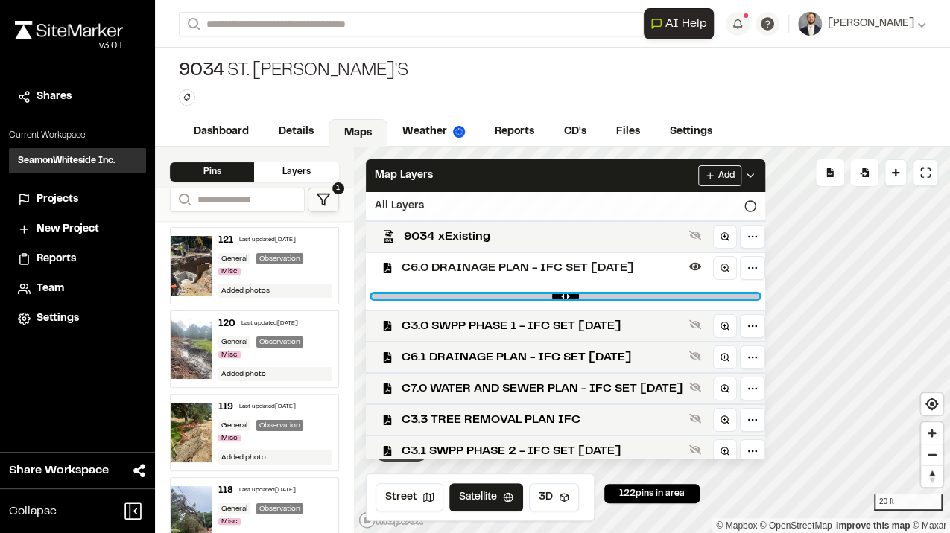
drag, startPoint x: 530, startPoint y: 296, endPoint x: 640, endPoint y: 192, distance: 150.7
type input "****"
click at [647, 299] on input "range" at bounding box center [565, 296] width 387 height 4
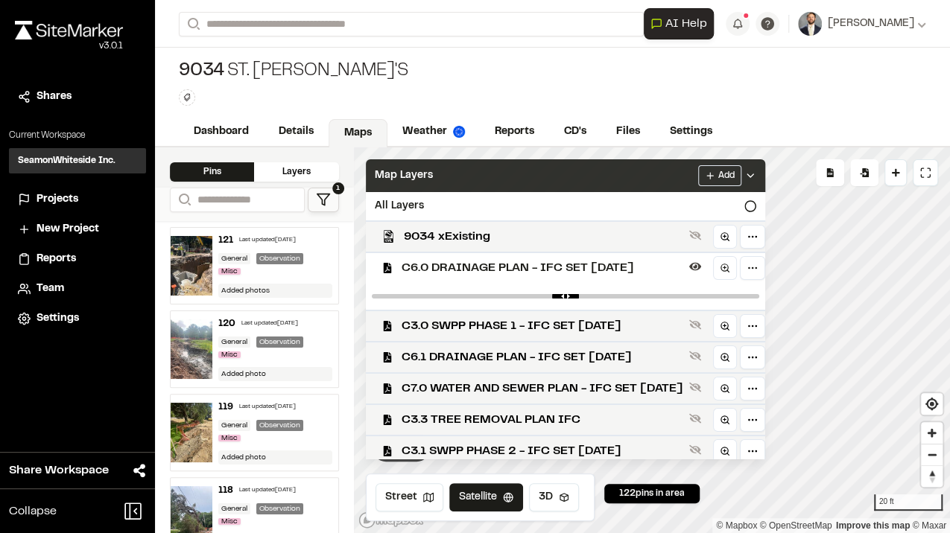
click at [631, 174] on div "Map Layers Add" at bounding box center [565, 175] width 399 height 33
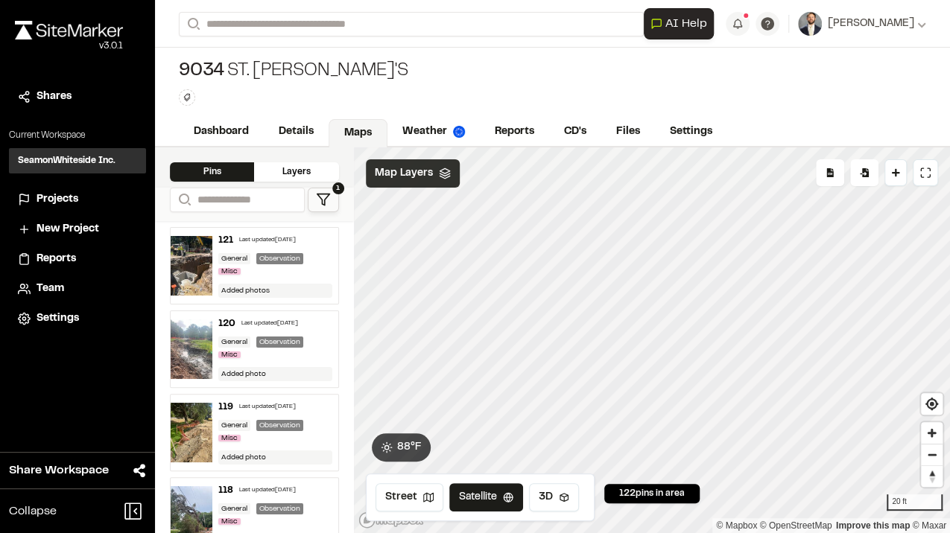
click at [419, 168] on span "Map Layers" at bounding box center [404, 173] width 58 height 16
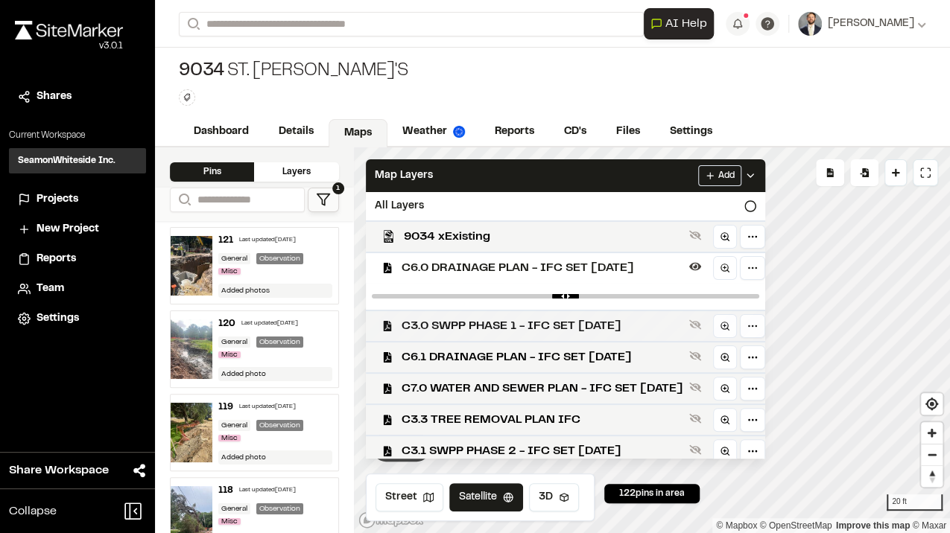
click at [446, 330] on span "C3.0 SWPP PHASE 1 - IFC SET 2025-3-10" at bounding box center [543, 326] width 282 height 18
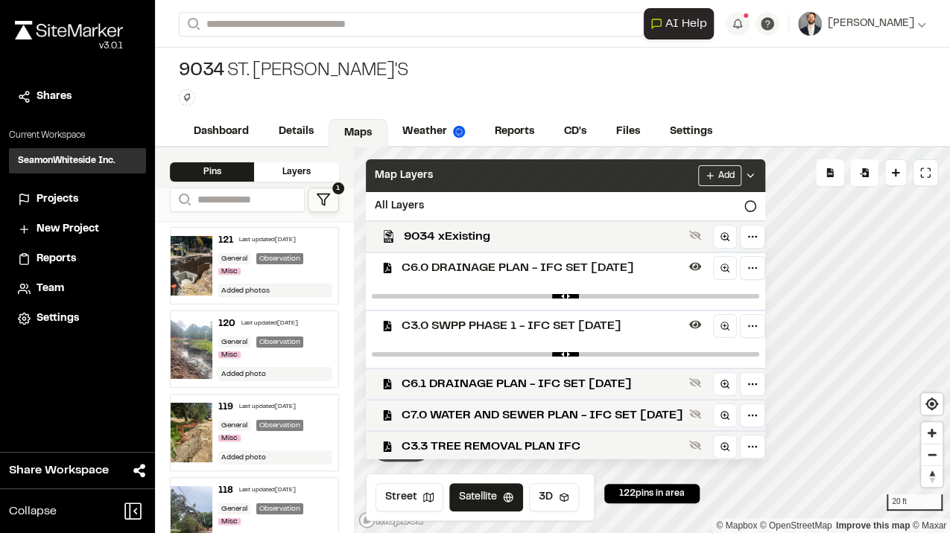
click at [440, 162] on div "Map Layers Add" at bounding box center [565, 175] width 399 height 33
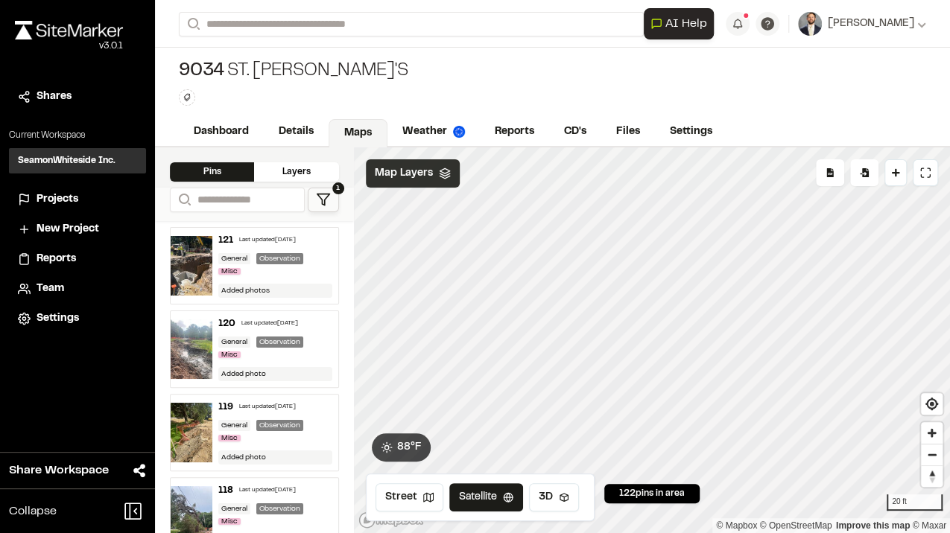
click at [435, 185] on div "Map Layers" at bounding box center [413, 173] width 94 height 28
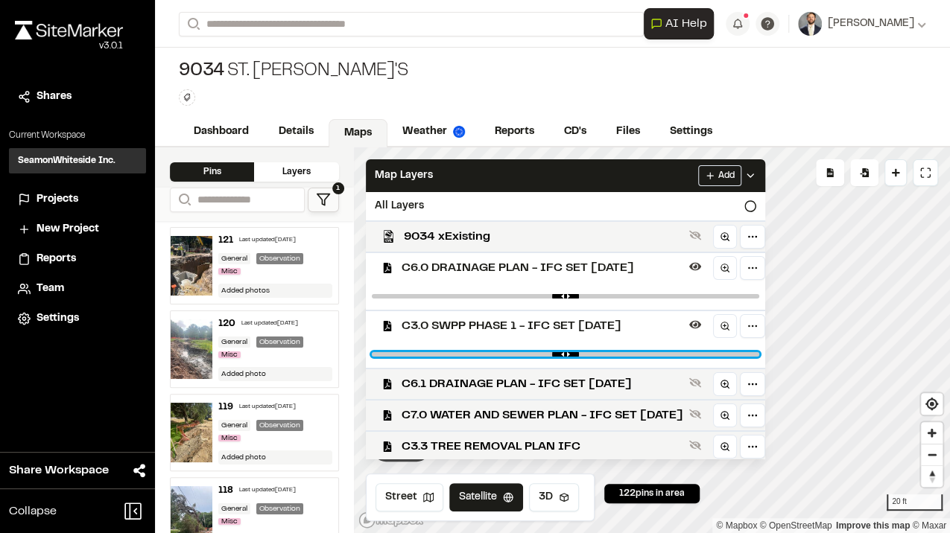
type input "****"
click at [629, 356] on input "range" at bounding box center [565, 354] width 387 height 4
click at [630, 353] on input "range" at bounding box center [565, 354] width 387 height 4
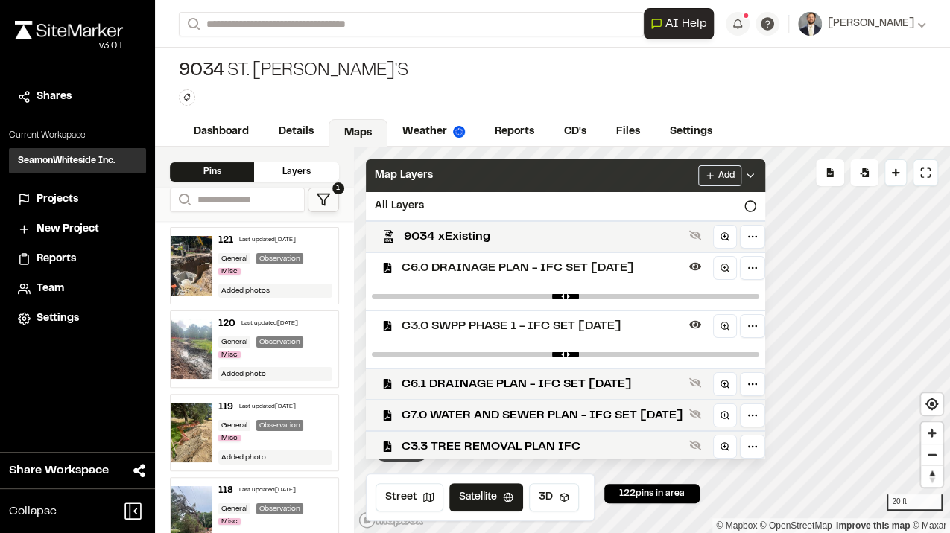
click at [667, 171] on div "Map Layers Add" at bounding box center [565, 175] width 399 height 33
